Goal: Complete application form

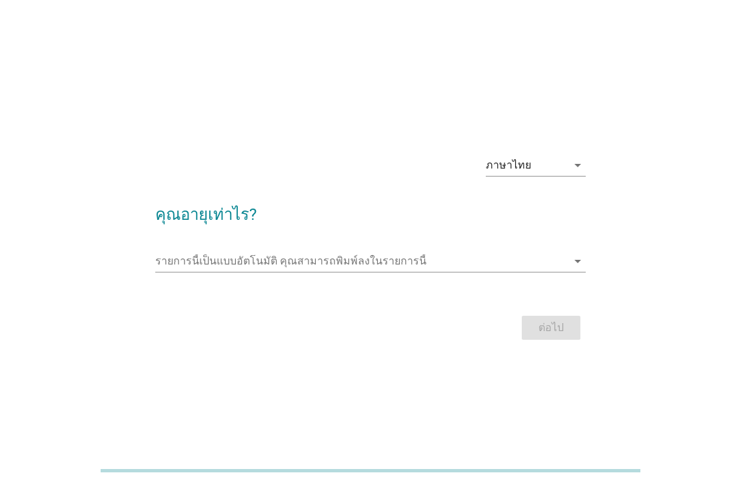
click at [190, 272] on input "รายการนี้เป็นแบบอัตโนมัติ คุณสามารถพิมพ์ลงในรายการนี้" at bounding box center [360, 260] width 411 height 21
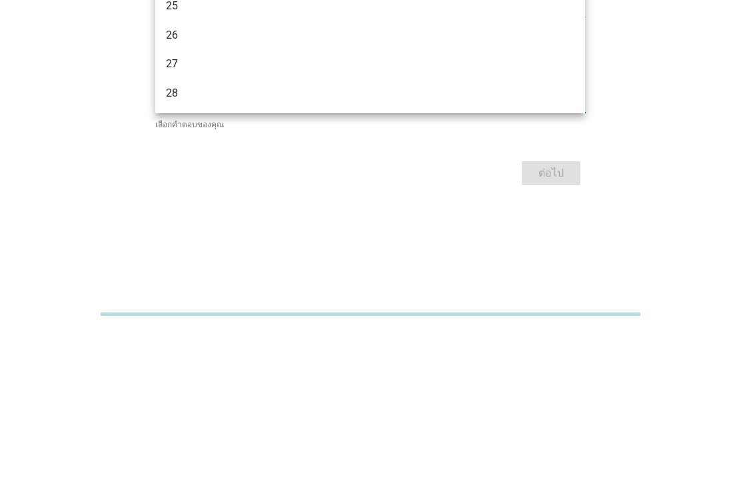
scroll to position [149, 0]
click at [174, 248] on input "รายการนี้เป็นแบบอัตโนมัติ คุณสามารถพิมพ์ลงในรายการนี้" at bounding box center [360, 258] width 411 height 21
click at [181, 252] on div "29" at bounding box center [353, 260] width 374 height 16
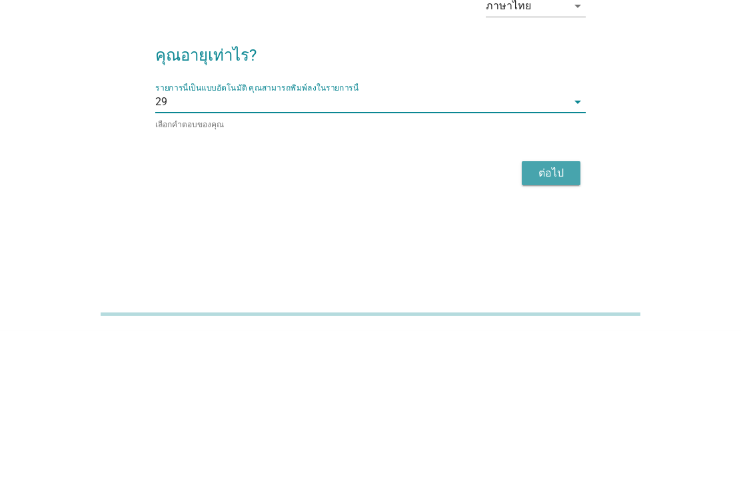
click at [571, 318] on button "ต่อไป" at bounding box center [550, 330] width 59 height 24
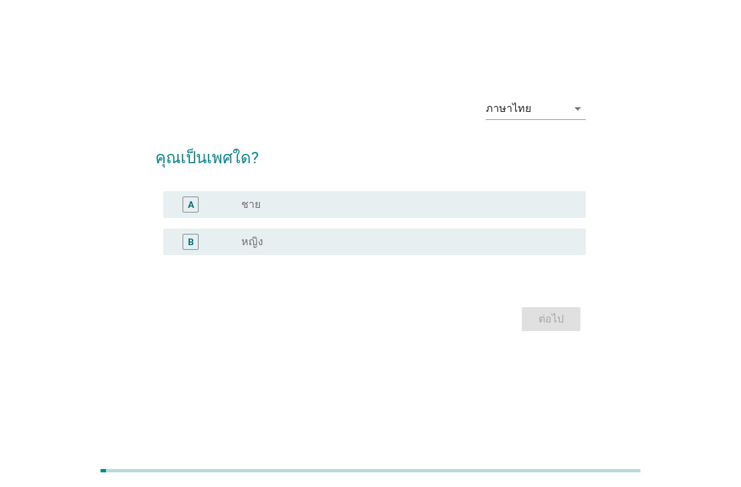
scroll to position [0, 0]
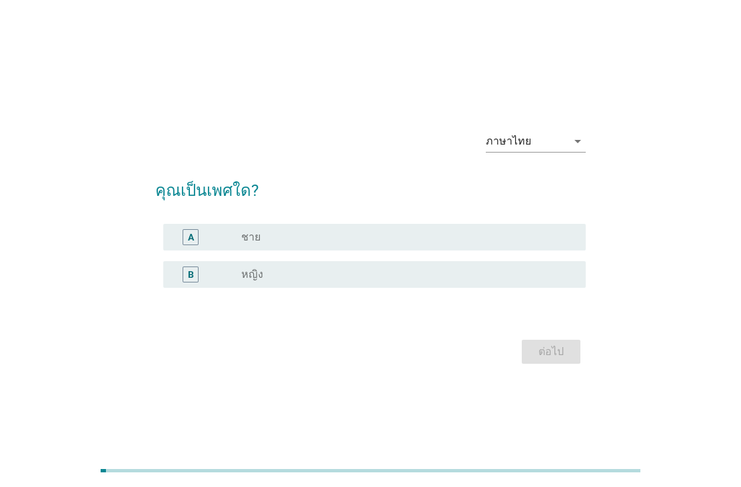
click at [474, 281] on div "radio_button_unchecked หญิง" at bounding box center [402, 274] width 323 height 13
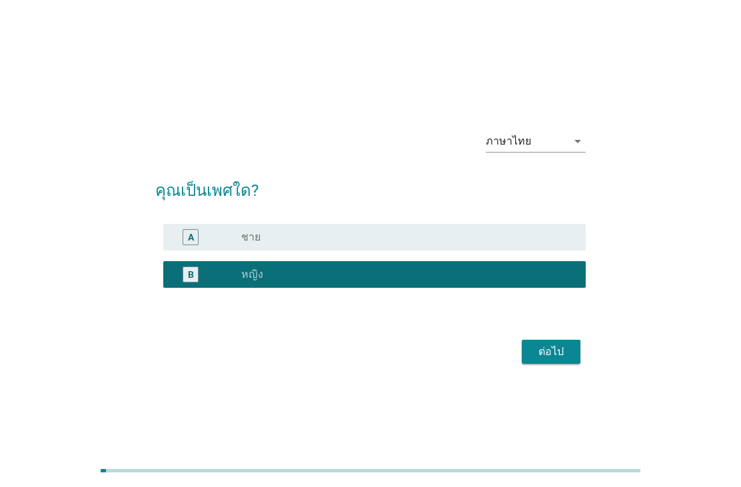
click at [541, 360] on div "ต่อไป" at bounding box center [550, 352] width 37 height 16
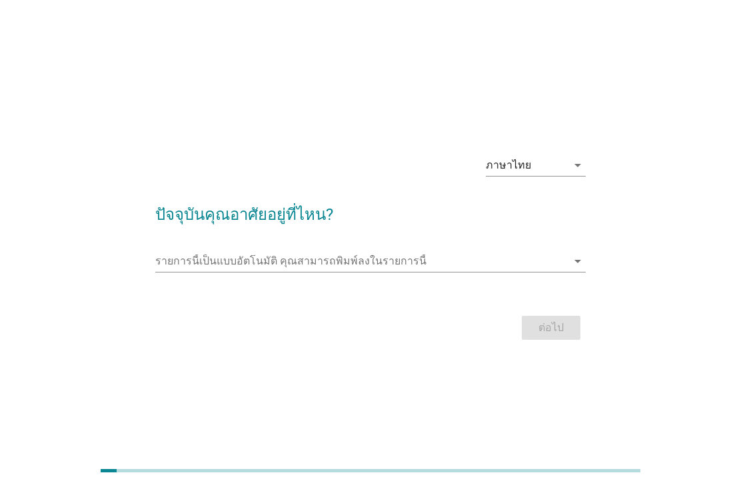
click at [515, 272] on input "รายการนี้เป็นแบบอัตโนมัติ คุณสามารถพิมพ์ลงในรายการนี้" at bounding box center [360, 260] width 411 height 21
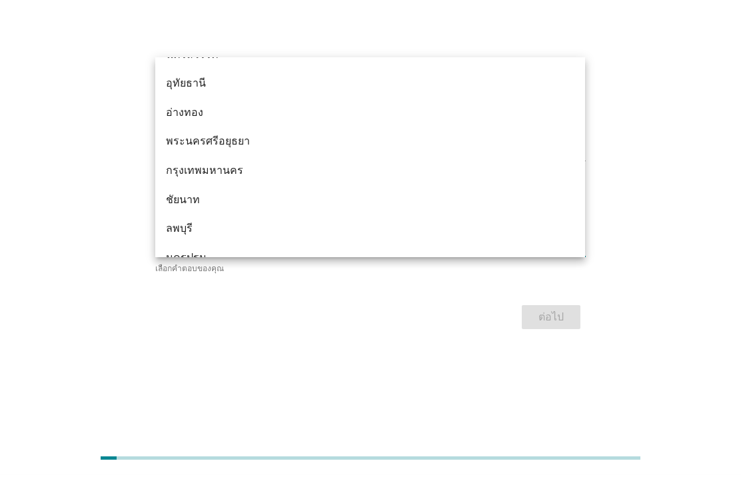
scroll to position [1036, 0]
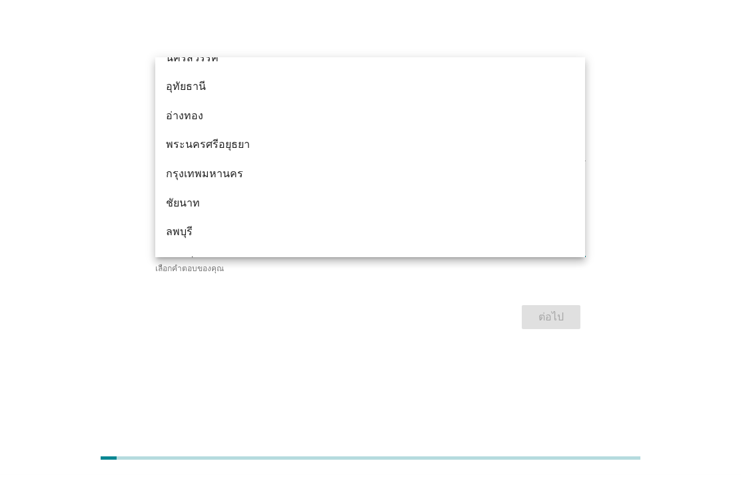
click at [180, 178] on div "กรุงเทพมหานคร" at bounding box center [353, 186] width 374 height 16
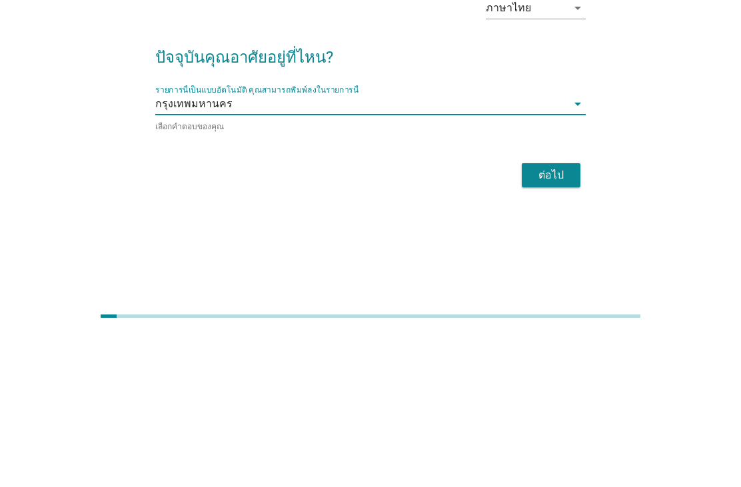
click at [567, 322] on div "ต่อไป" at bounding box center [550, 330] width 37 height 16
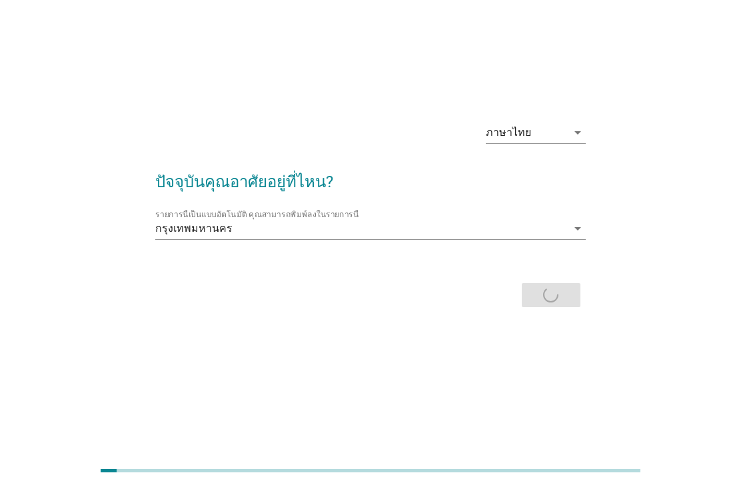
scroll to position [0, 0]
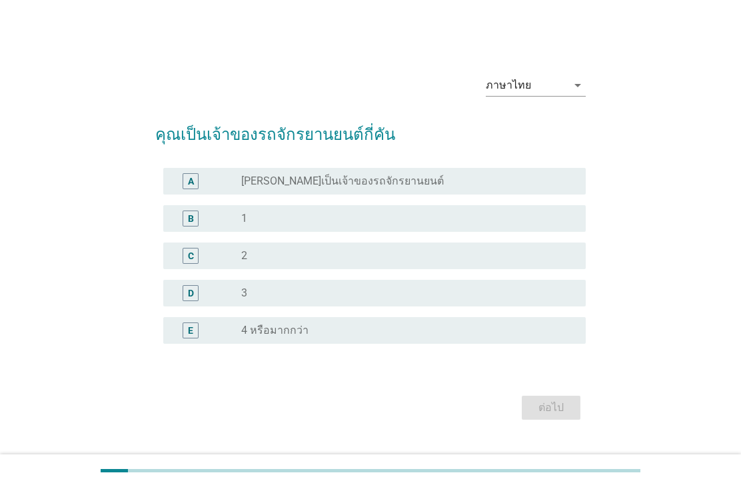
click at [484, 225] on div "radio_button_unchecked 1" at bounding box center [402, 218] width 323 height 13
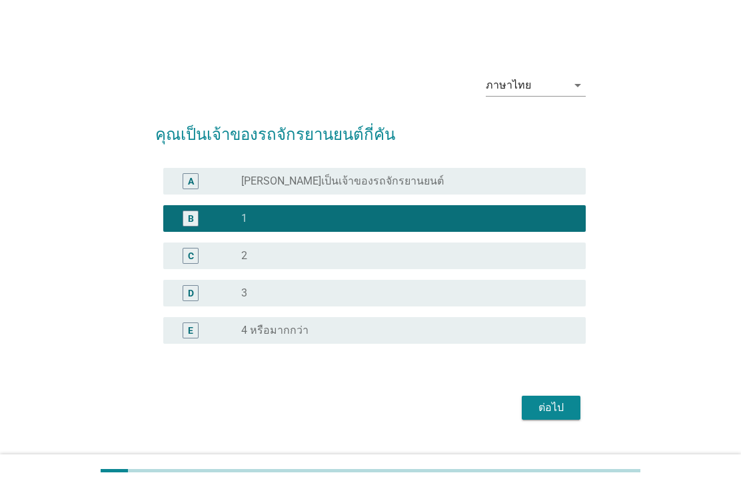
click at [566, 416] on div "ต่อไป" at bounding box center [550, 408] width 37 height 16
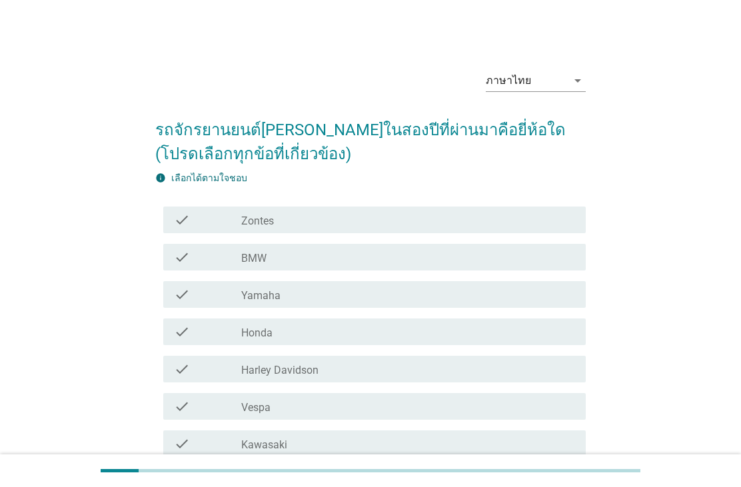
click at [506, 330] on div "check_box_outline_blank Honda" at bounding box center [408, 332] width 334 height 16
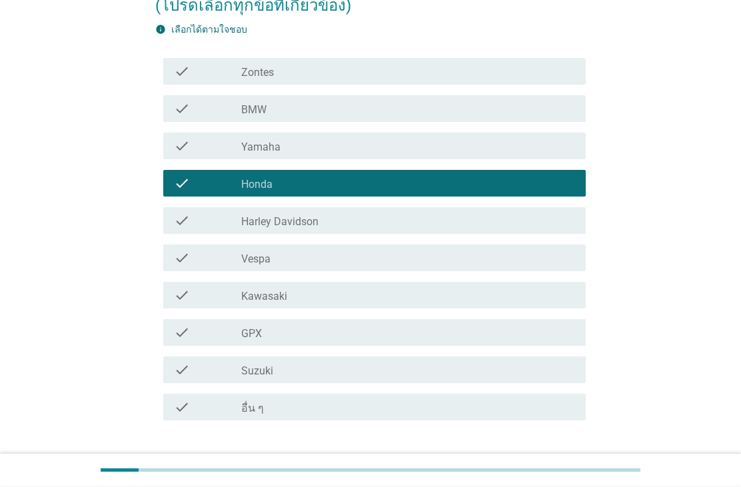
scroll to position [194, 0]
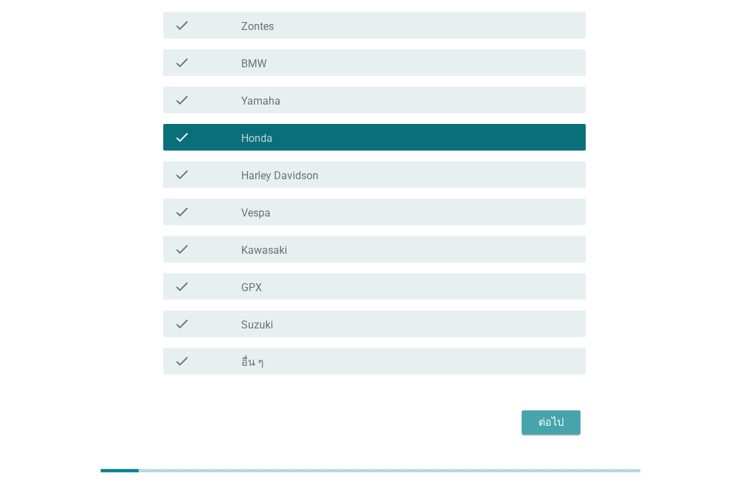
click at [568, 424] on div "ต่อไป" at bounding box center [550, 422] width 37 height 16
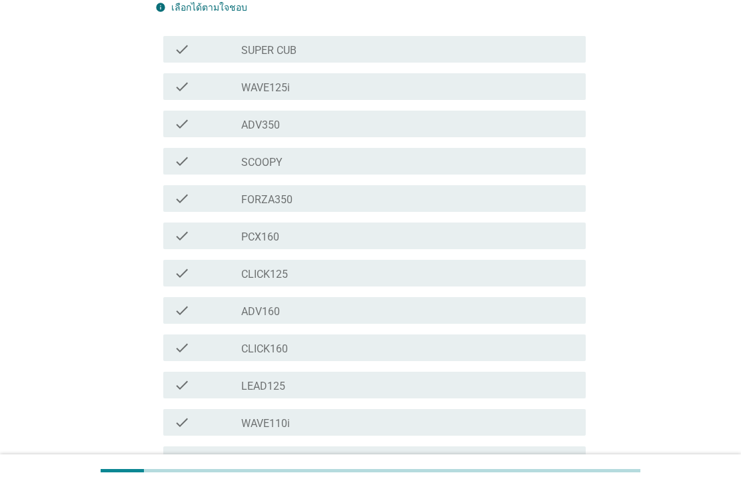
scroll to position [0, 0]
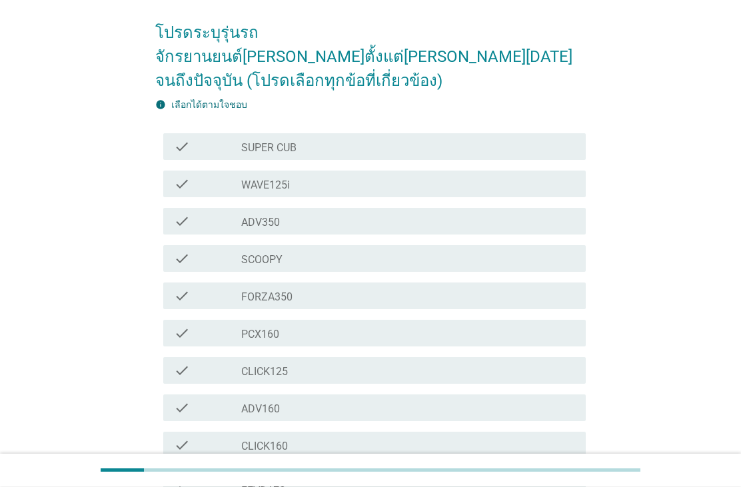
click at [543, 246] on div "check check_box_outline_blank SCOOPY" at bounding box center [374, 259] width 422 height 27
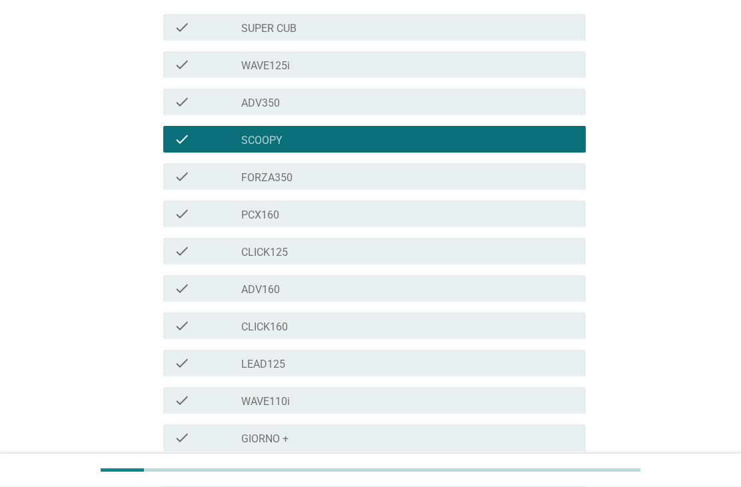
scroll to position [306, 0]
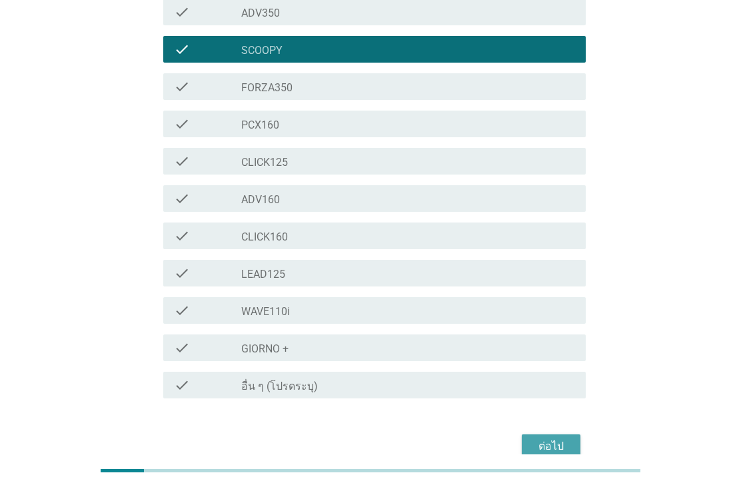
click at [572, 434] on button "ต่อไป" at bounding box center [550, 446] width 59 height 24
